Goal: Check status: Check status

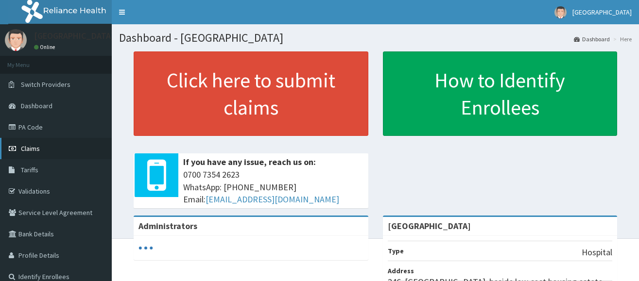
click at [32, 149] on span "Claims" at bounding box center [30, 148] width 19 height 9
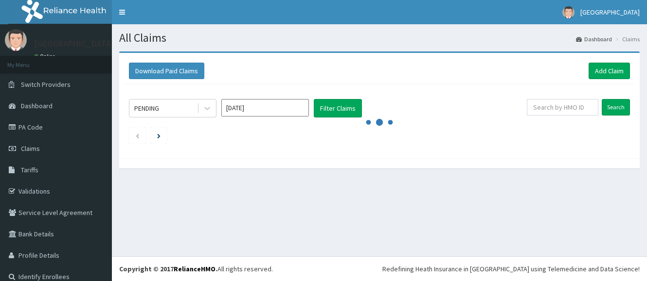
click at [272, 112] on input "[DATE]" at bounding box center [264, 107] width 87 height 17
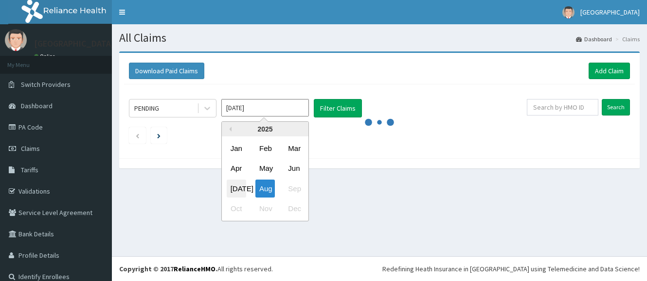
click at [236, 187] on div "[DATE]" at bounding box center [236, 189] width 19 height 18
type input "[DATE]"
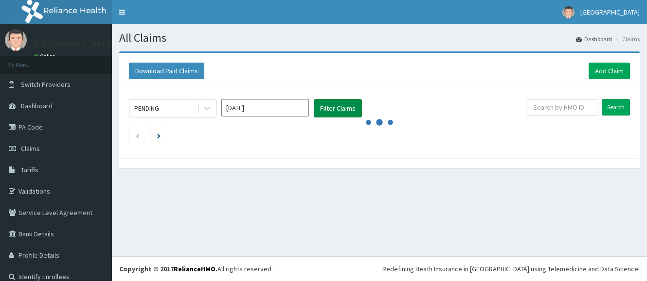
click at [328, 108] on button "Filter Claims" at bounding box center [338, 108] width 48 height 18
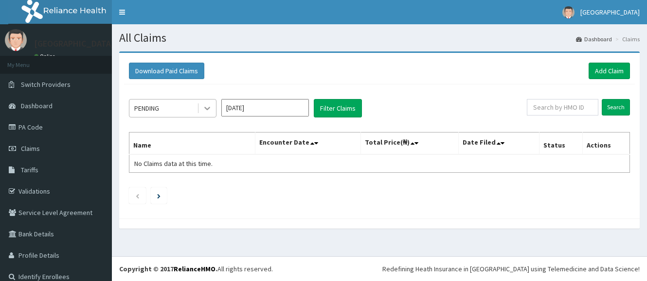
click at [206, 108] on icon at bounding box center [207, 108] width 6 height 3
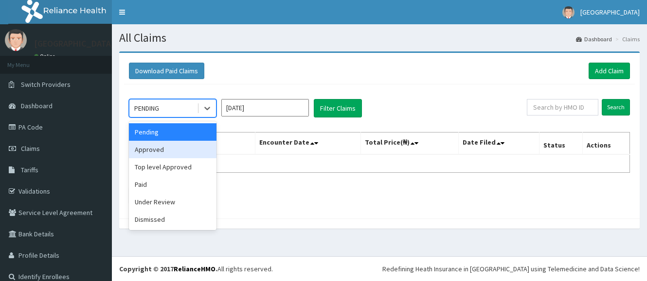
click at [165, 150] on div "Approved" at bounding box center [172, 149] width 87 height 17
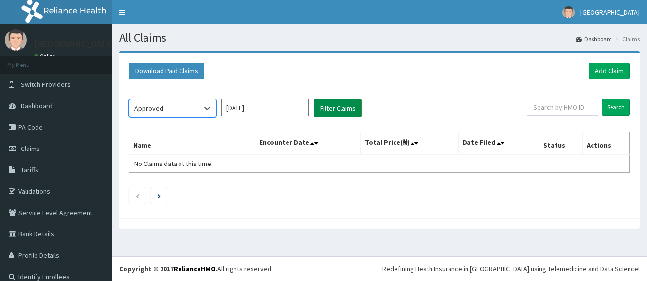
click at [325, 113] on button "Filter Claims" at bounding box center [338, 108] width 48 height 18
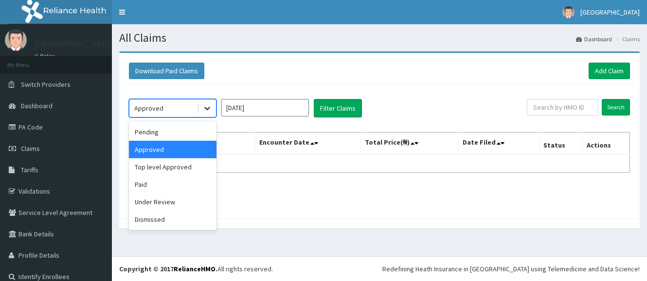
click at [206, 107] on icon at bounding box center [207, 109] width 10 height 10
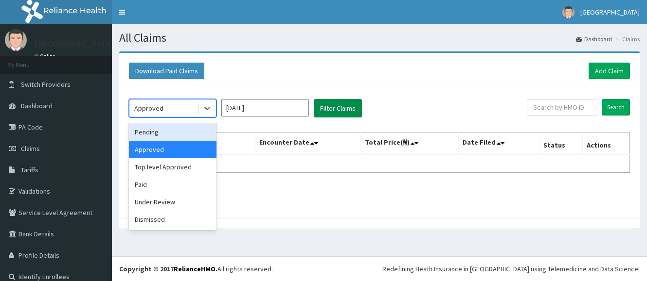
click at [324, 110] on button "Filter Claims" at bounding box center [338, 108] width 48 height 18
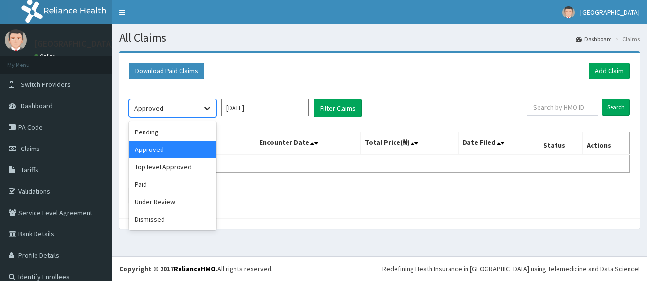
click at [205, 110] on icon at bounding box center [207, 109] width 10 height 10
click at [158, 165] on div "Top level Approved" at bounding box center [172, 166] width 87 height 17
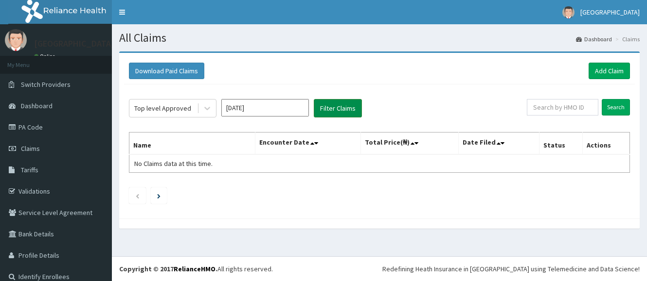
click at [323, 111] on button "Filter Claims" at bounding box center [338, 108] width 48 height 18
